Goal: Transaction & Acquisition: Book appointment/travel/reservation

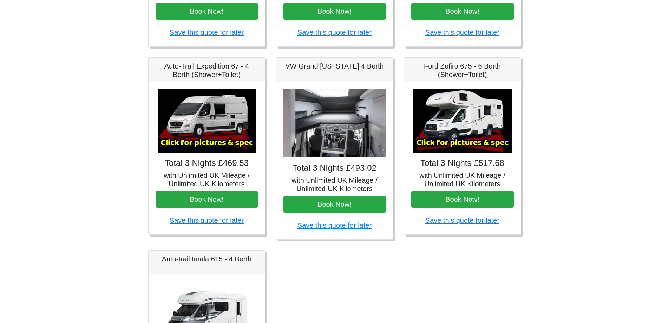
scroll to position [246, 0]
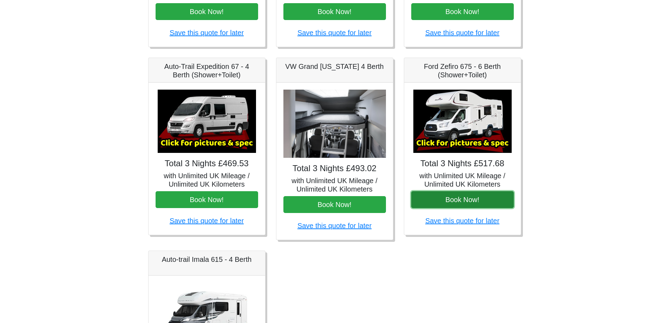
click at [457, 200] on button "Book Now!" at bounding box center [462, 199] width 103 height 17
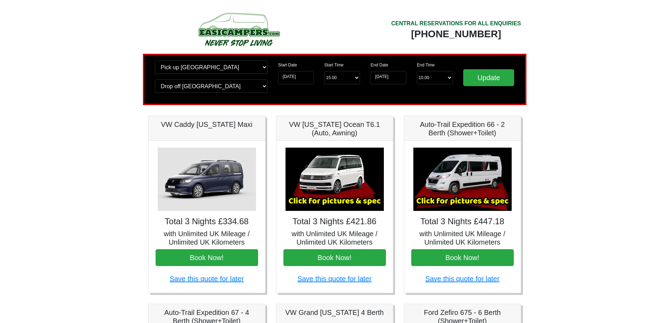
scroll to position [246, 0]
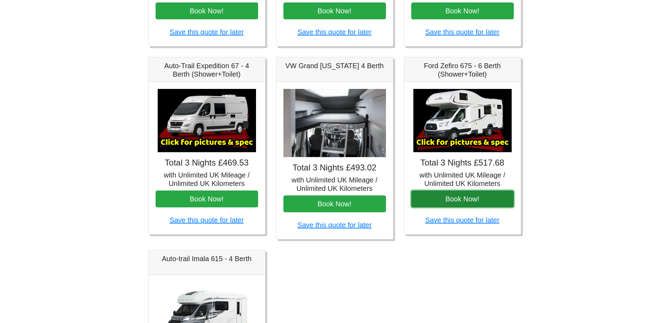
click at [455, 200] on button "Book Now!" at bounding box center [462, 198] width 103 height 17
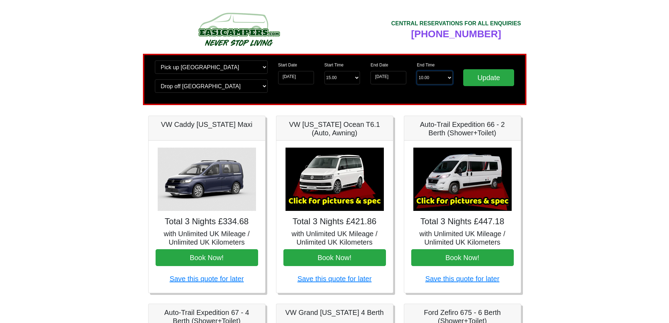
click at [451, 76] on select "End Time 10.00 -------- 08.00 am 09.00 am 10.00 am 11.00 am (Sunday Only)" at bounding box center [435, 77] width 36 height 13
click at [451, 78] on select "End Time 10.00 -------- 08.00 am 09.00 am 10.00 am 11.00 am (Sunday Only)" at bounding box center [435, 77] width 36 height 13
click at [427, 77] on select "End Time 10.00 -------- 08.00 am 09.00 am 10.00 am 11.00 am (Sunday Only)" at bounding box center [435, 77] width 36 height 13
select select "10.00"
click at [417, 71] on select "End Time 10.00 -------- 08.00 am 09.00 am 10.00 am 11.00 am (Sunday Only)" at bounding box center [435, 77] width 36 height 13
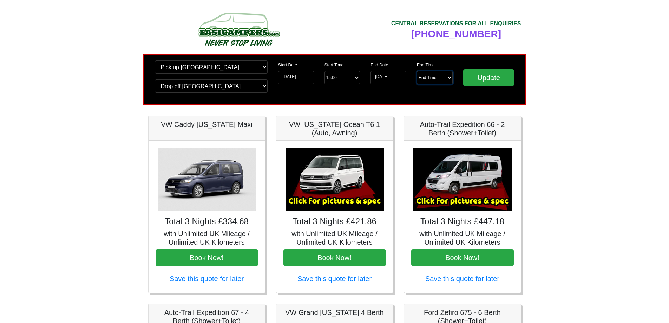
click at [424, 76] on select "End Time 10.00 -------- 08.00 am 09.00 am 10.00 am 11.00 am (Sunday Only)" at bounding box center [435, 77] width 36 height 13
click at [357, 77] on select "Start Time 15.00 -------- 11.00 am (Saturday & Sunday Only) 12.00 pm (Saturday)…" at bounding box center [342, 77] width 36 height 13
click at [324, 71] on select "Start Time 15.00 -------- 11.00 am (Saturday & Sunday Only) 12.00 pm (Saturday)…" at bounding box center [342, 77] width 36 height 13
click at [498, 77] on input "Update" at bounding box center [488, 77] width 51 height 17
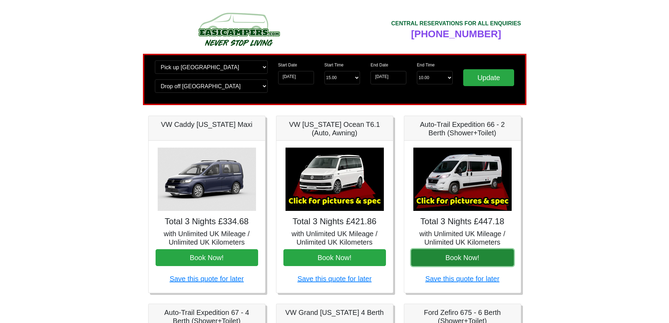
click at [463, 256] on button "Book Now!" at bounding box center [462, 257] width 103 height 17
